Goal: Task Accomplishment & Management: Complete application form

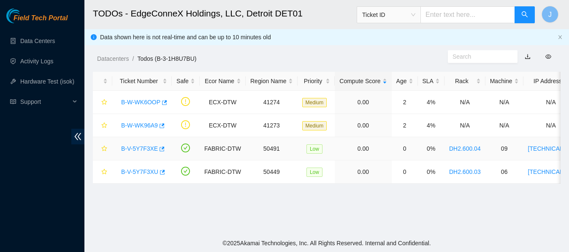
click at [144, 146] on link "B-V-5Y7F3XE" at bounding box center [139, 148] width 37 height 7
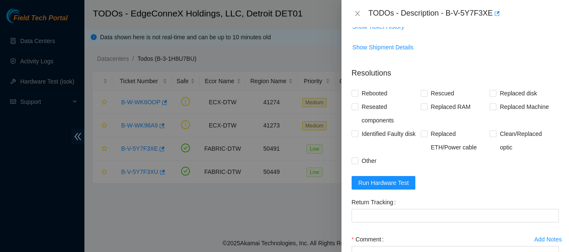
scroll to position [358, 0]
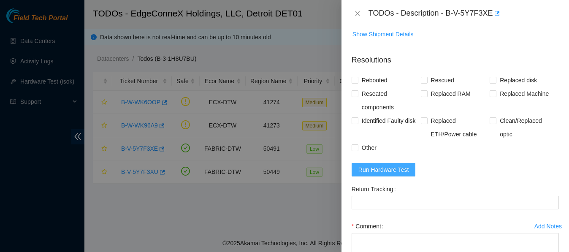
click at [385, 169] on span "Run Hardware Test" at bounding box center [383, 169] width 51 height 9
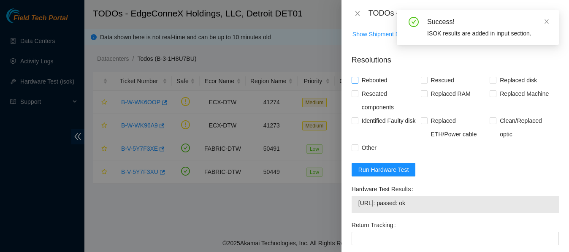
click at [355, 79] on input "Rebooted" at bounding box center [355, 80] width 6 height 6
checkbox input "true"
click at [424, 80] on input "Rescued" at bounding box center [424, 80] width 6 height 6
checkbox input "true"
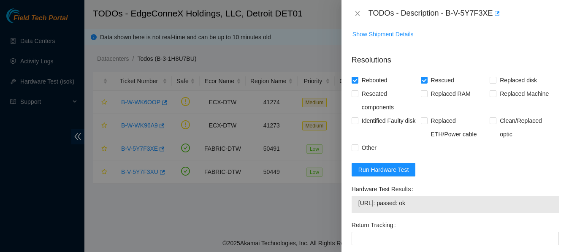
drag, startPoint x: 427, startPoint y: 203, endPoint x: 358, endPoint y: 208, distance: 69.8
click at [358, 208] on td "[URL]: passed: ok" at bounding box center [455, 204] width 195 height 13
copy span "[URL]: passed: ok"
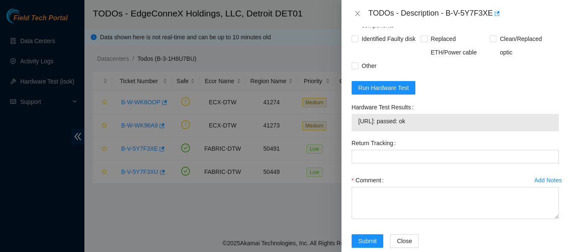
scroll to position [455, 0]
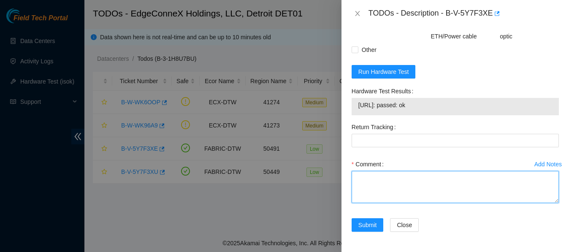
click at [399, 181] on textarea "Comment" at bounding box center [455, 187] width 207 height 32
paste textarea "9:00 to 10:00 B-V-5Y7F3XE When I first connected to the machine I had no output…"
type textarea "9:00 to 10:00 B-V-5Y7F3XE When I first connected to the machine I had no output…"
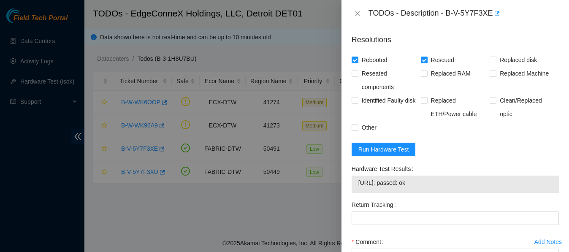
scroll to position [455, 0]
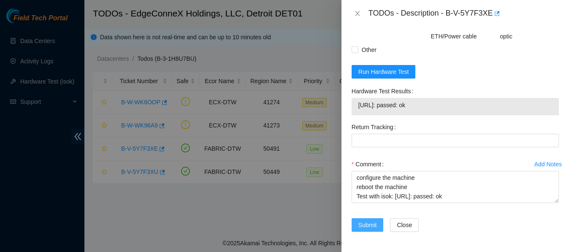
click at [366, 225] on span "Submit" at bounding box center [367, 224] width 19 height 9
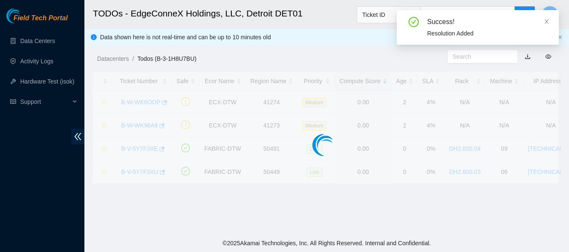
scroll to position [283, 0]
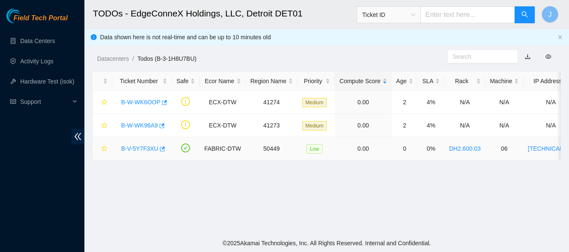
click at [146, 148] on link "B-V-5Y7F3XU" at bounding box center [139, 148] width 37 height 7
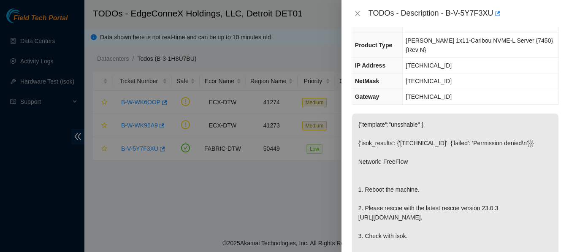
scroll to position [0, 0]
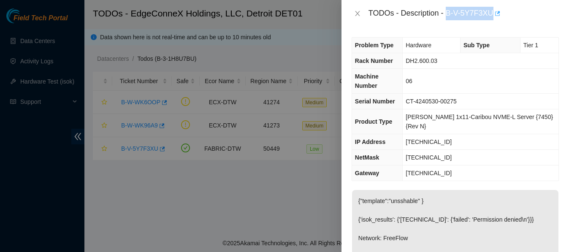
drag, startPoint x: 448, startPoint y: 13, endPoint x: 494, endPoint y: 14, distance: 45.6
click at [494, 14] on div "TODOs - Description - B-V-5Y7F3XU" at bounding box center [464, 14] width 190 height 14
copy div "B-V-5Y7F3XU"
